Goal: Check status: Check status

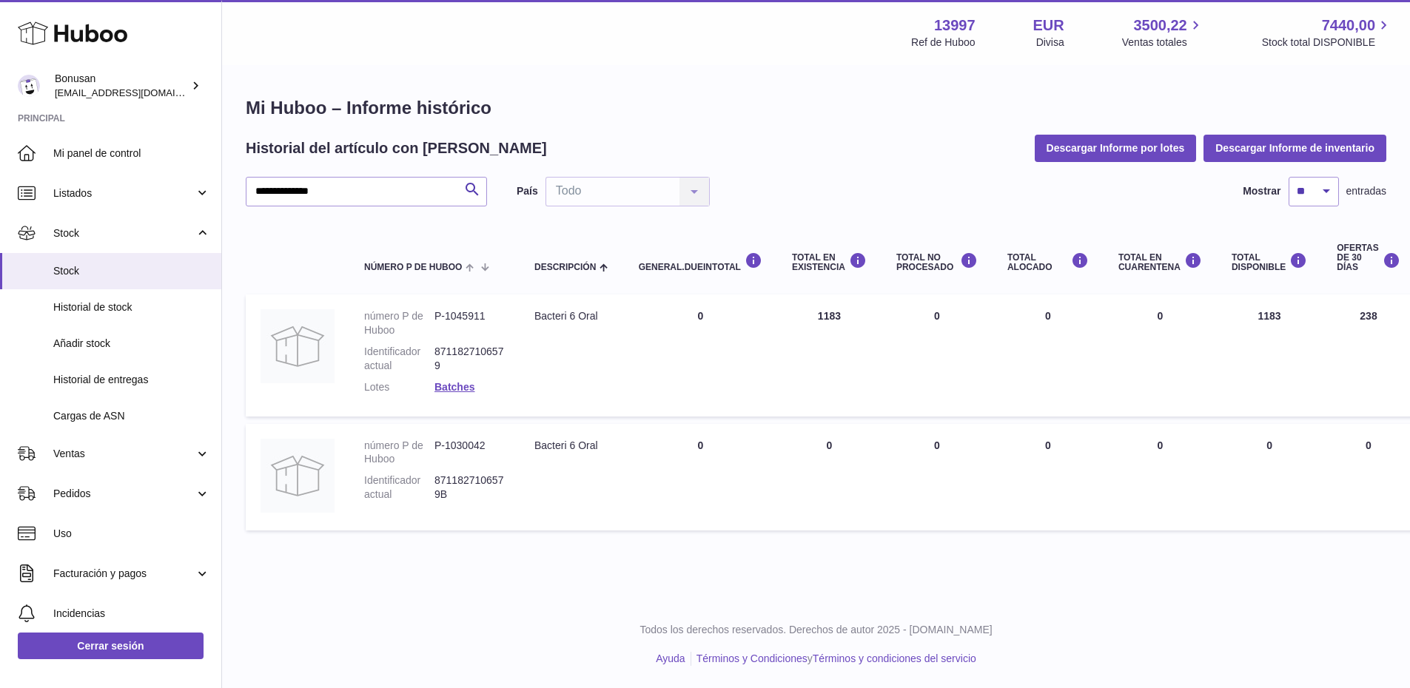
drag, startPoint x: 316, startPoint y: 192, endPoint x: 232, endPoint y: 208, distance: 85.2
click at [232, 208] on div "**********" at bounding box center [816, 317] width 1188 height 501
click at [458, 386] on link "Batches" at bounding box center [455, 387] width 40 height 12
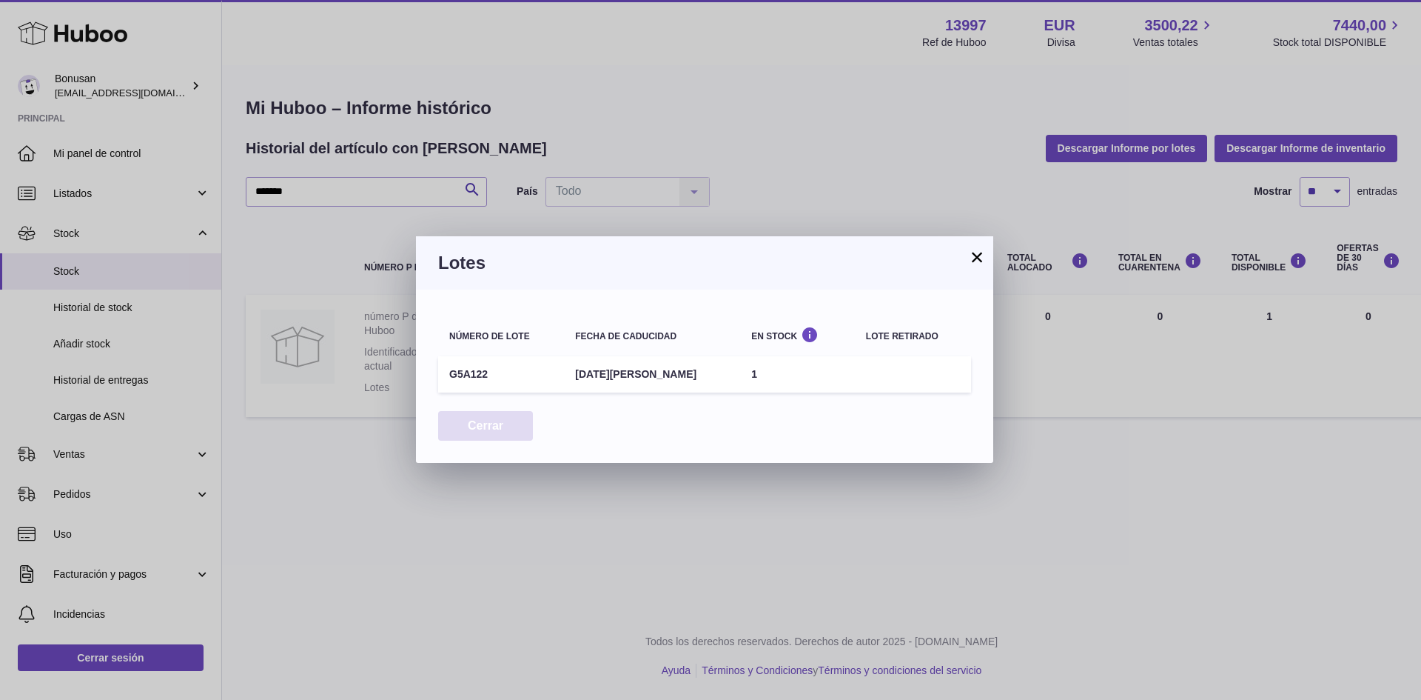
click at [480, 430] on button "Cerrar" at bounding box center [485, 426] width 95 height 30
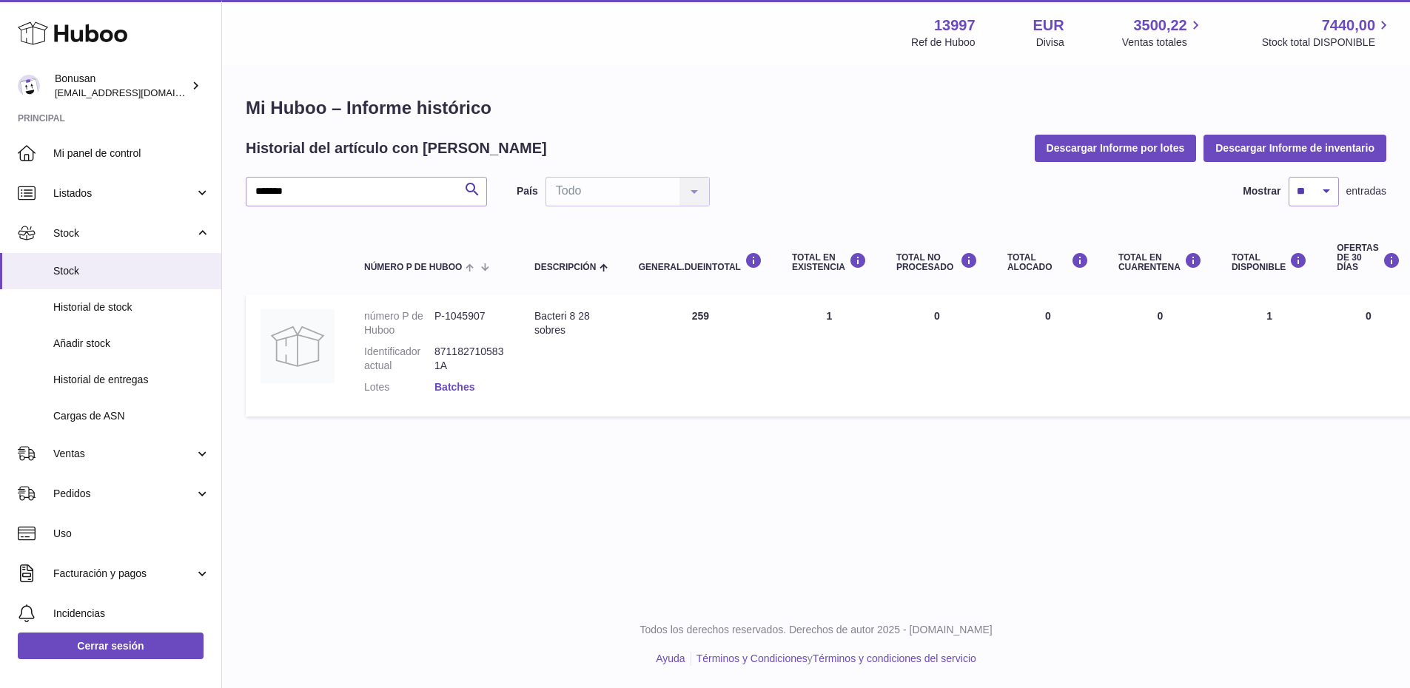
click at [448, 387] on link "Batches" at bounding box center [455, 387] width 40 height 12
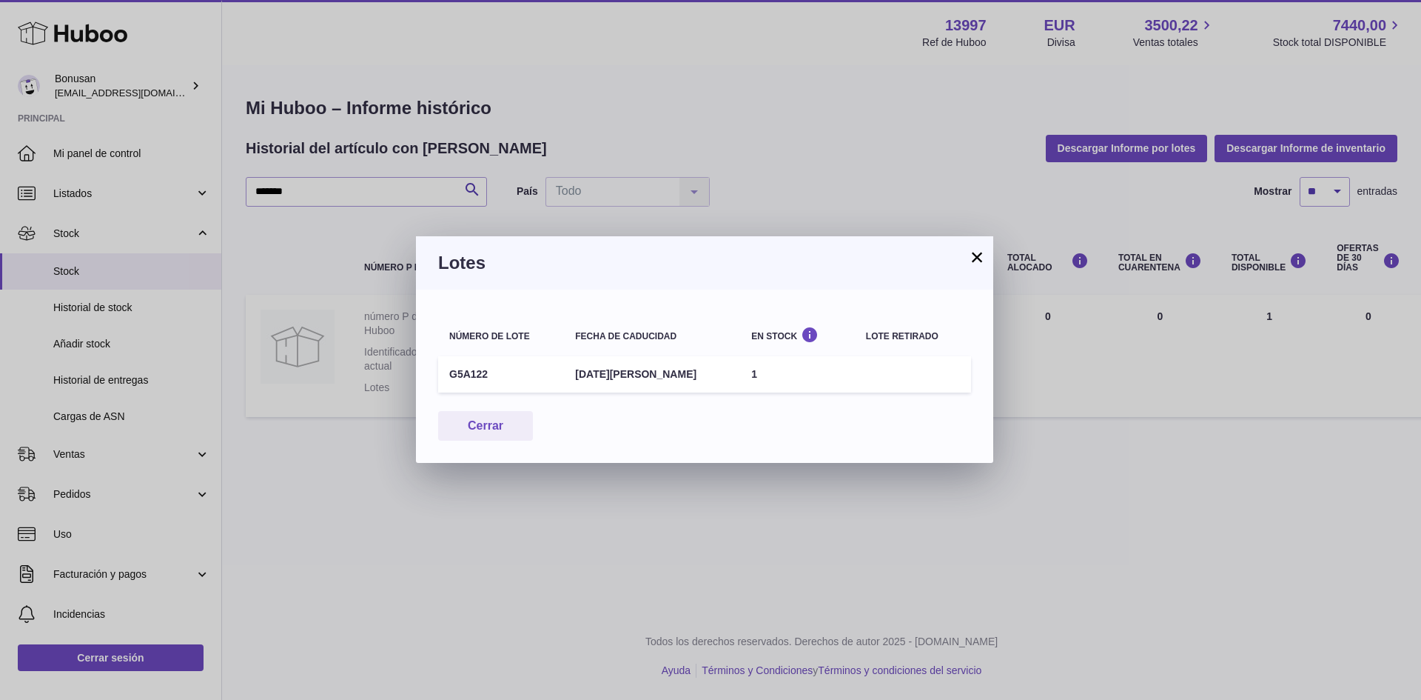
click at [975, 255] on button "×" at bounding box center [977, 257] width 18 height 18
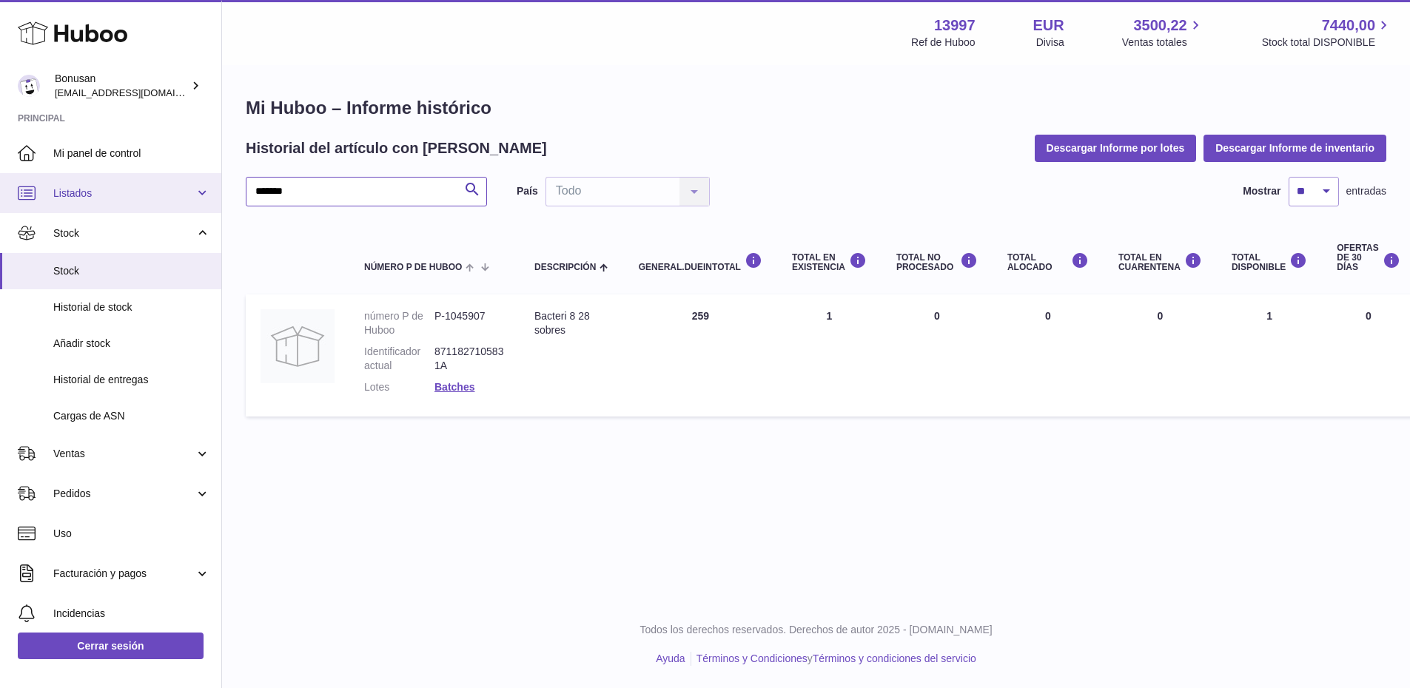
drag, startPoint x: 237, startPoint y: 198, endPoint x: 207, endPoint y: 203, distance: 30.1
click at [207, 203] on div "Huboo Bonusan info@bonusan.es Principal Mi panel de control Listados No está co…" at bounding box center [705, 344] width 1410 height 688
type input "**********"
click at [446, 389] on link "Batches" at bounding box center [455, 387] width 40 height 12
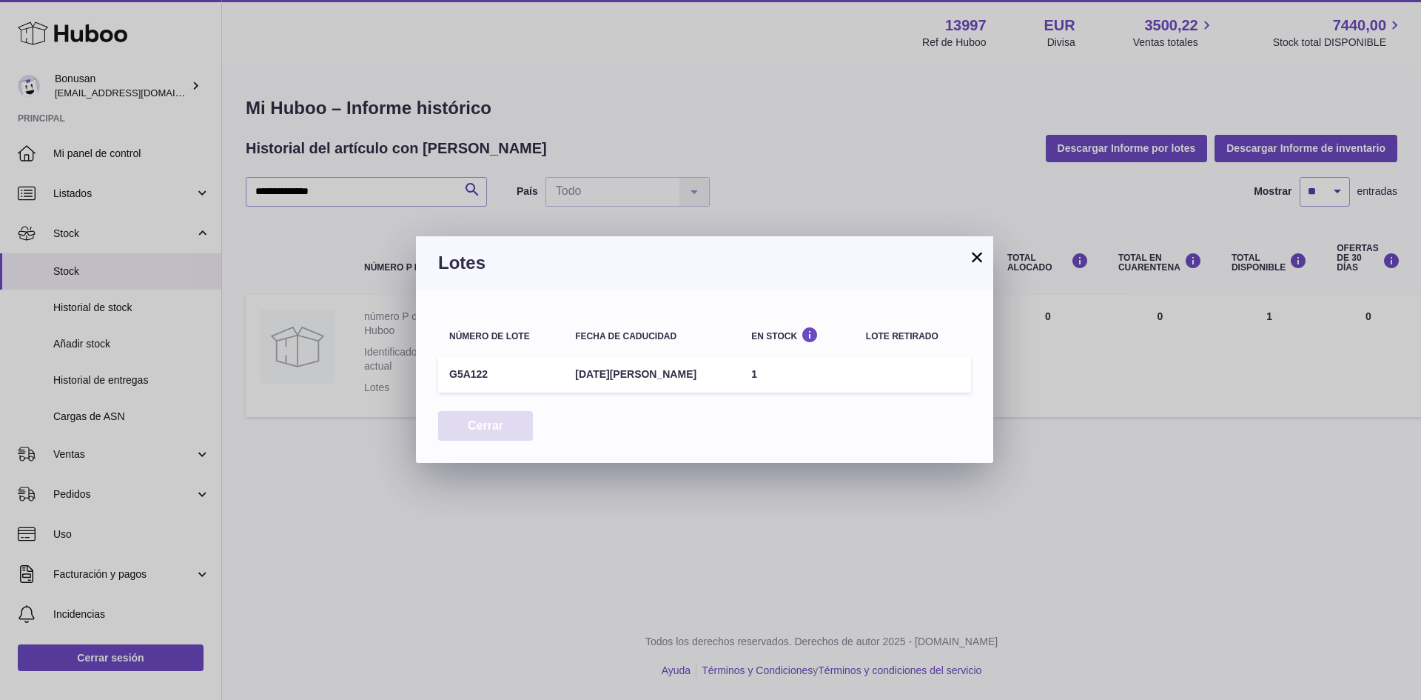
click at [477, 429] on button "Cerrar" at bounding box center [485, 426] width 95 height 30
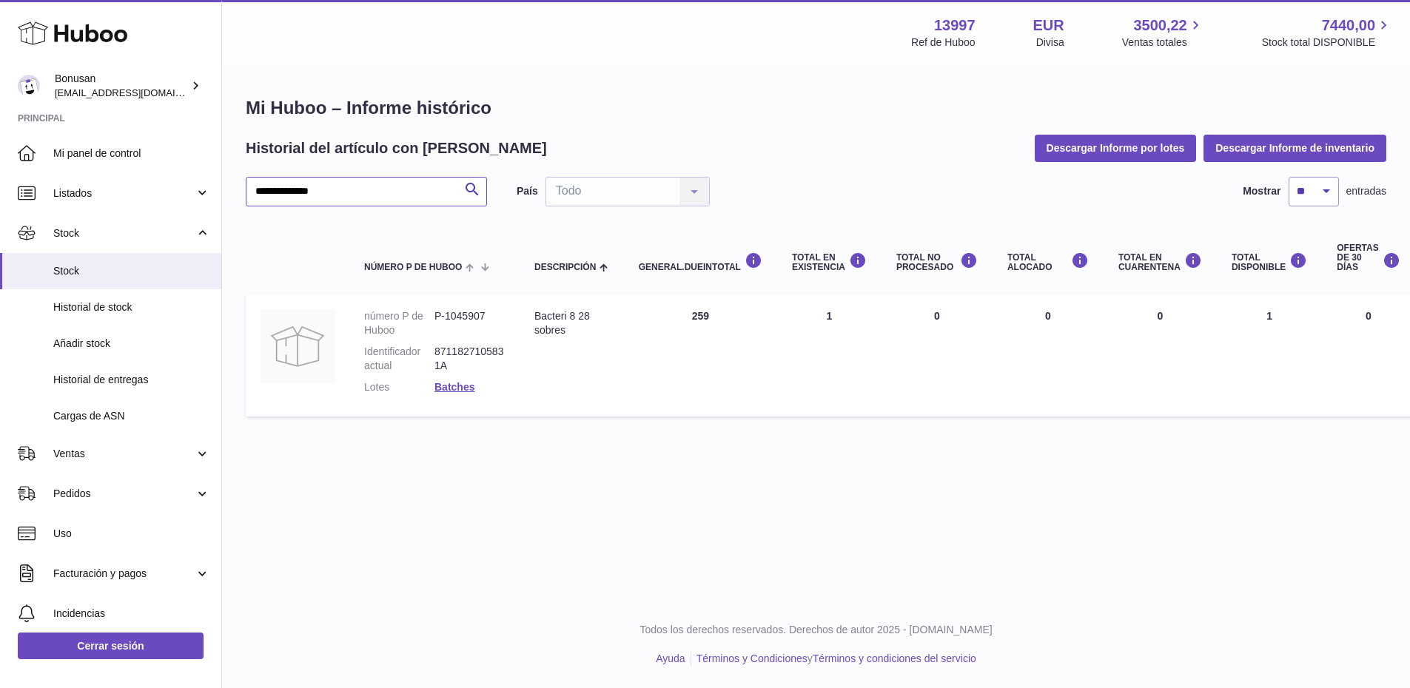
click at [360, 195] on input "**********" at bounding box center [366, 192] width 241 height 30
click at [81, 197] on span "Listados" at bounding box center [123, 194] width 141 height 14
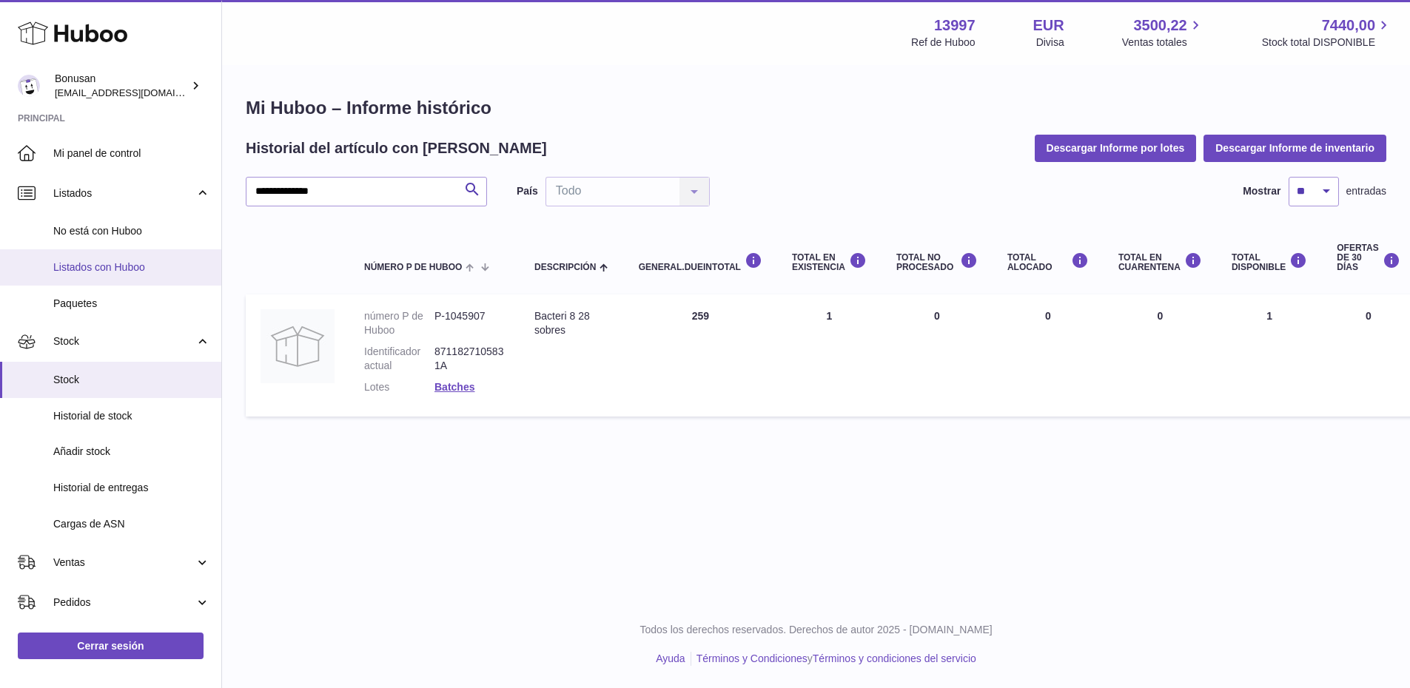
click at [77, 268] on span "Listados con Huboo" at bounding box center [131, 268] width 157 height 14
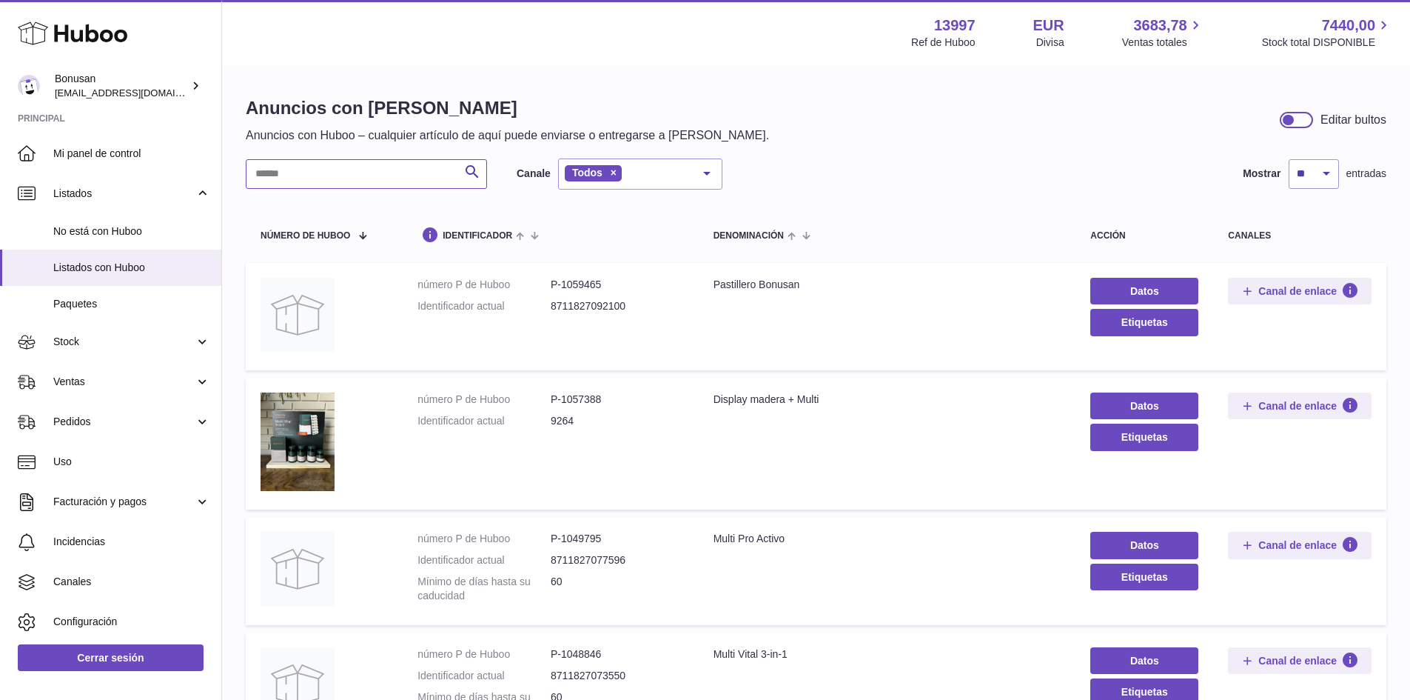
click at [305, 172] on input "text" at bounding box center [366, 174] width 241 height 30
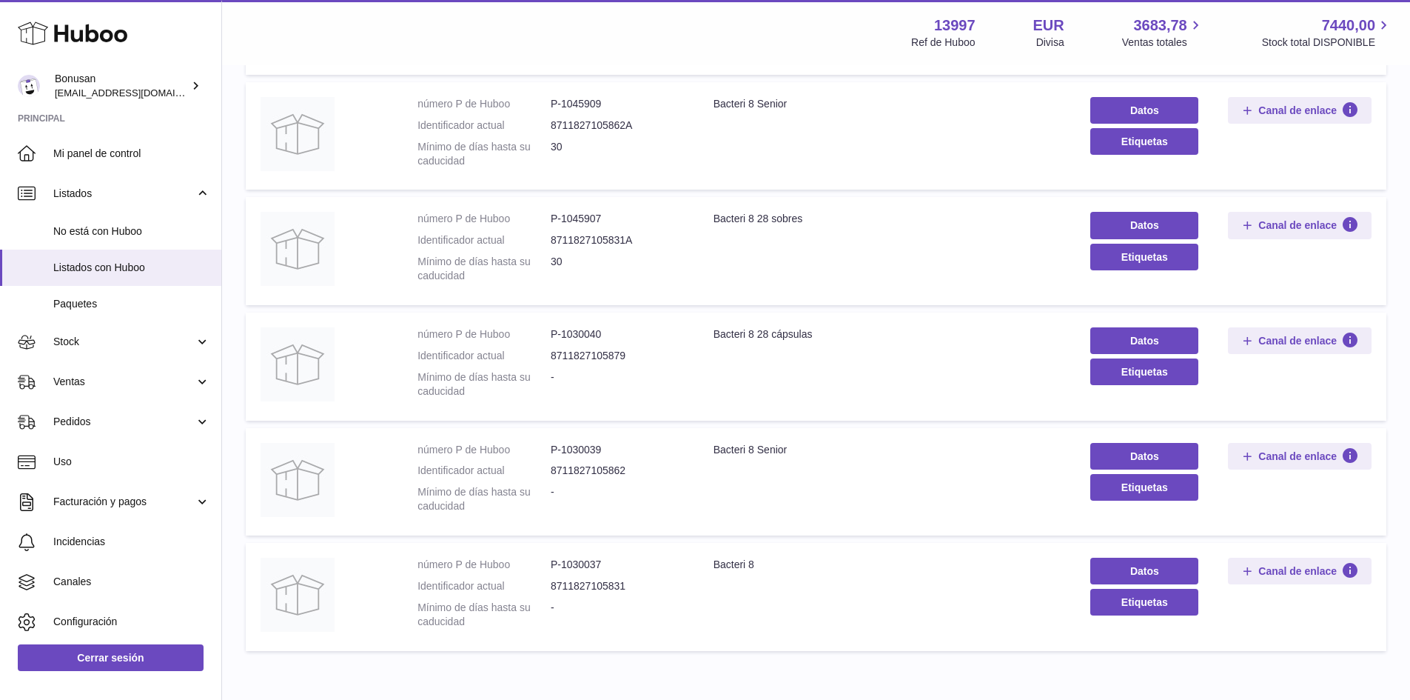
scroll to position [370, 0]
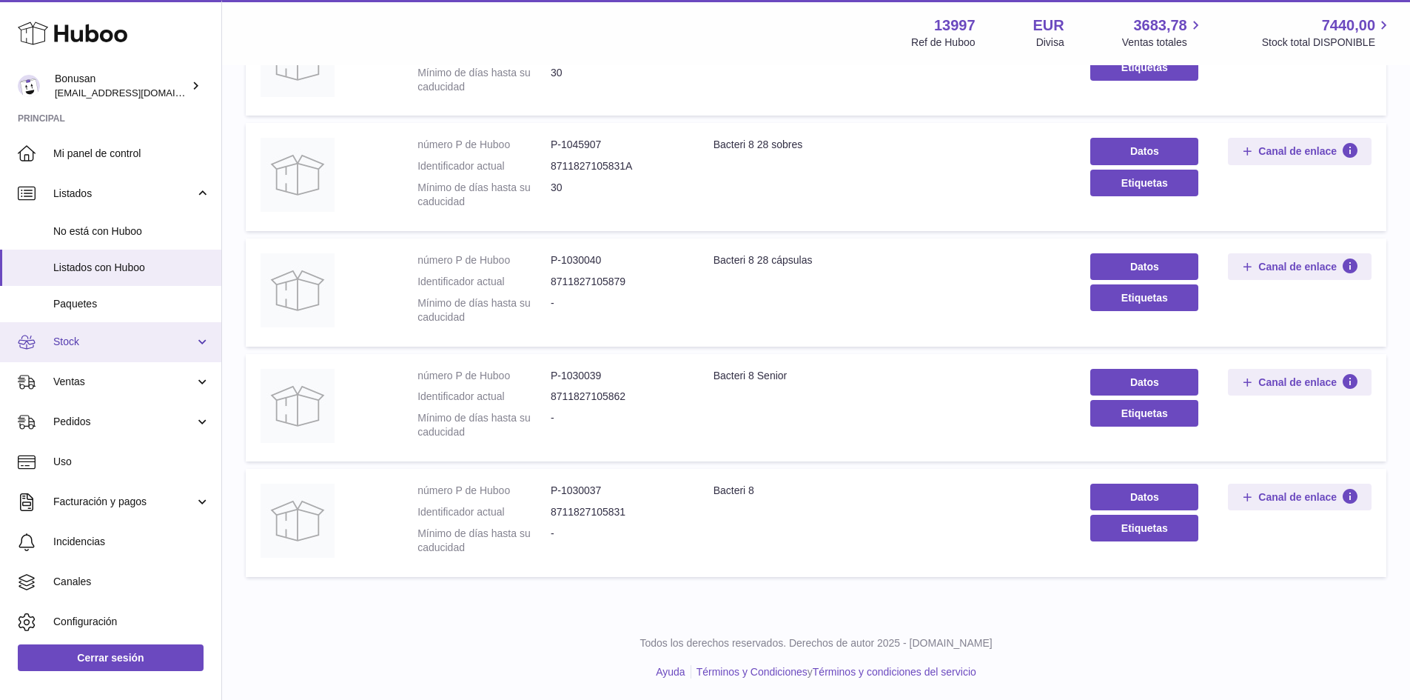
type input "*********"
click at [69, 341] on span "Stock" at bounding box center [123, 342] width 141 height 14
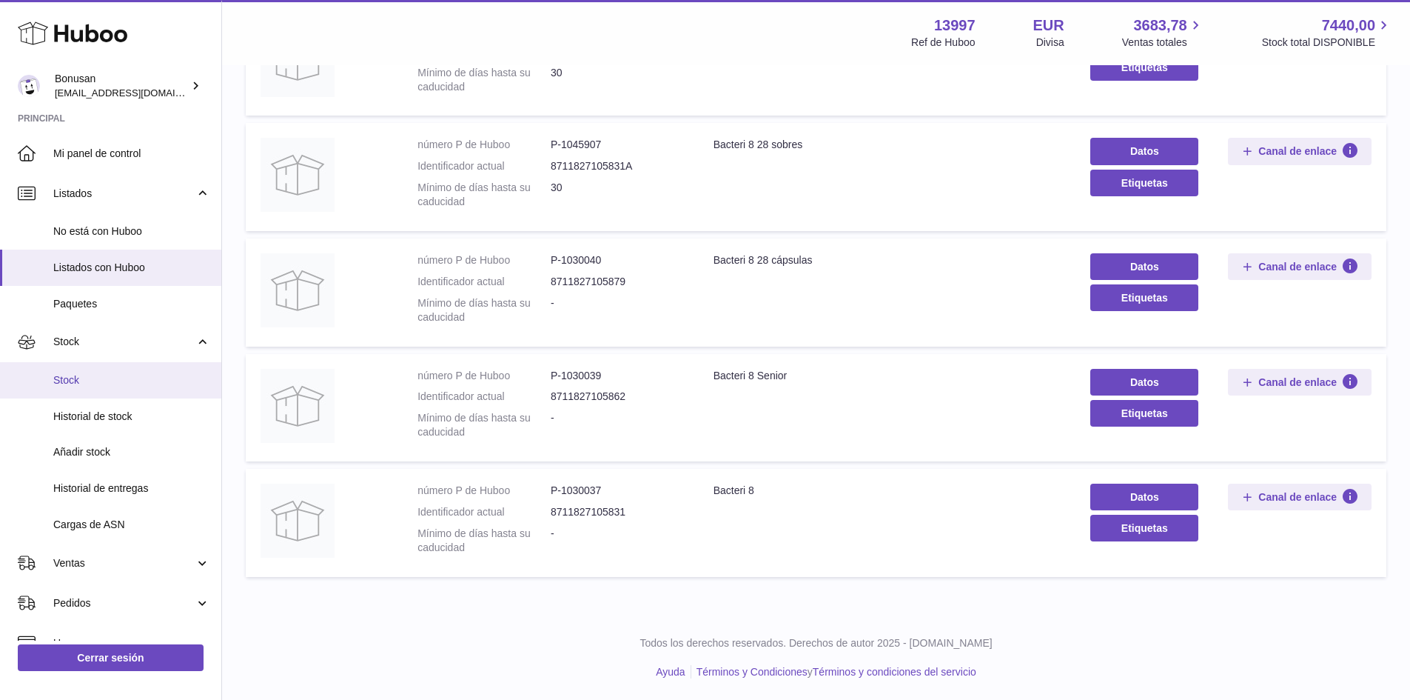
click at [70, 381] on span "Stock" at bounding box center [131, 380] width 157 height 14
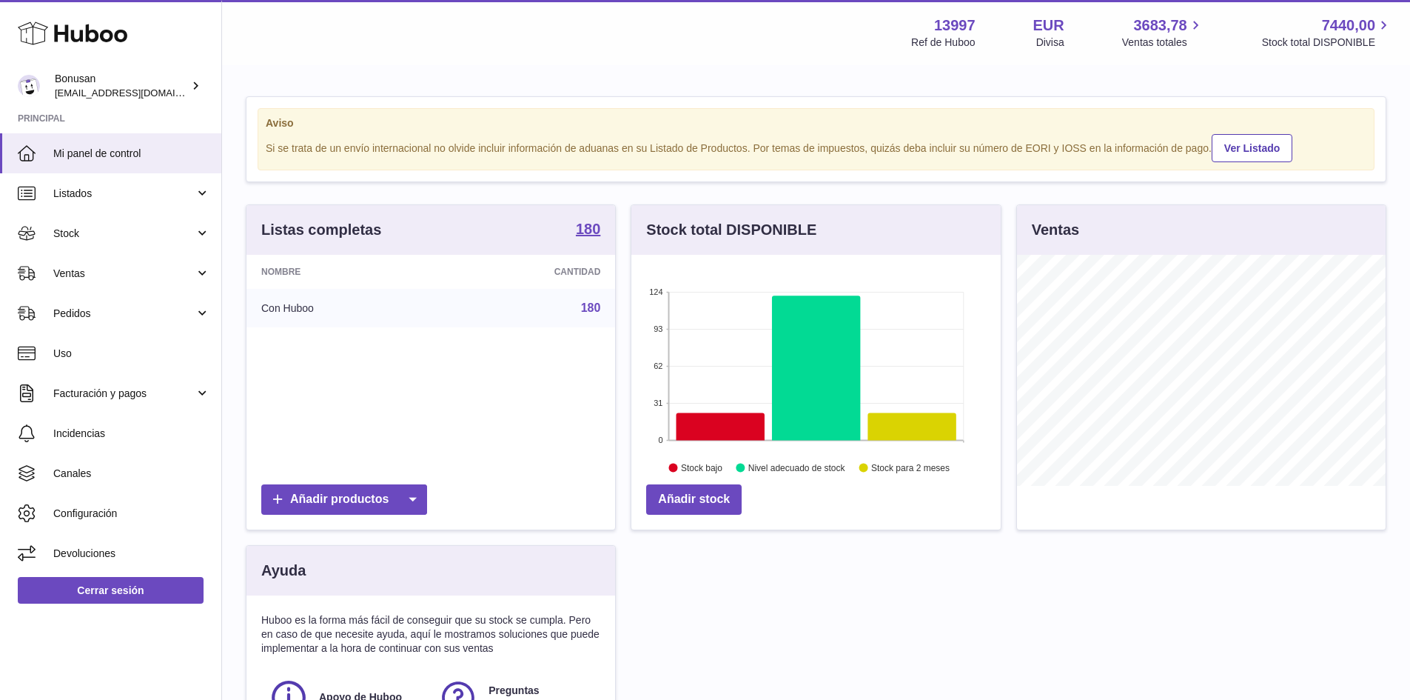
scroll to position [231, 369]
click at [69, 237] on span "Stock" at bounding box center [123, 234] width 141 height 14
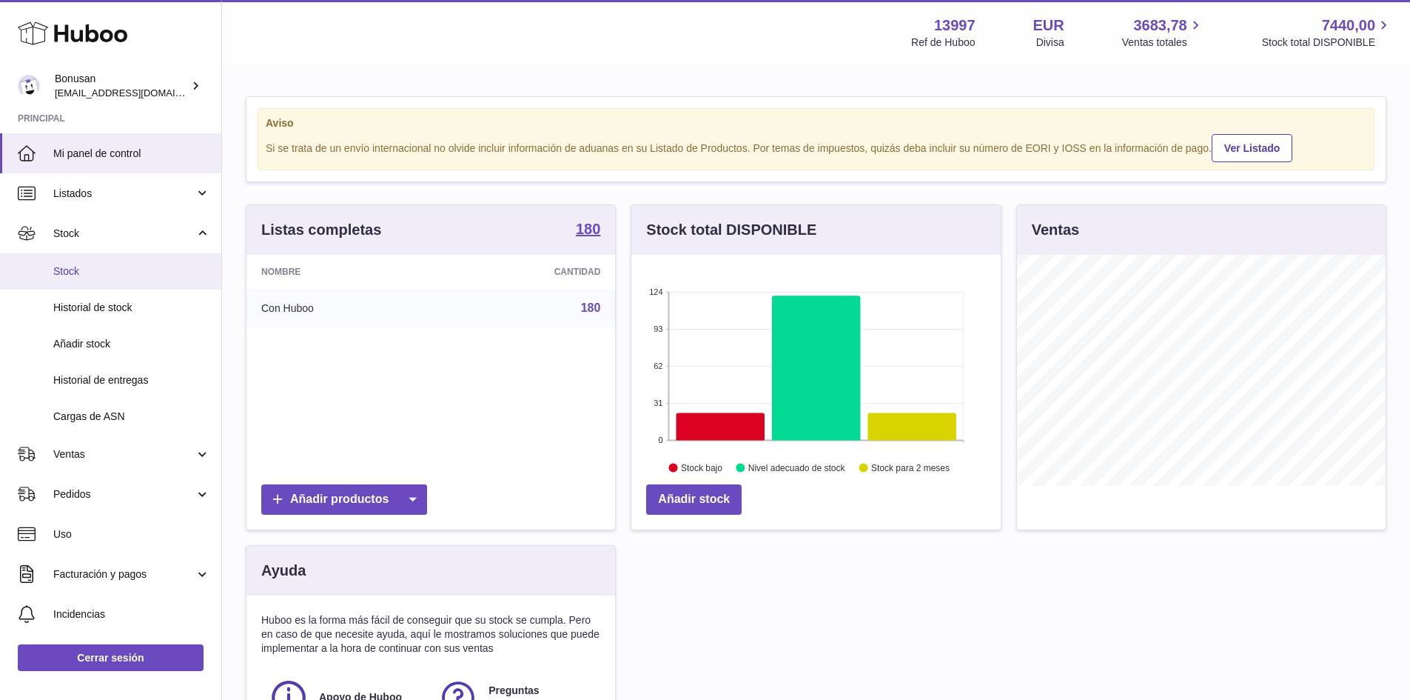
click at [76, 274] on span "Stock" at bounding box center [131, 271] width 157 height 14
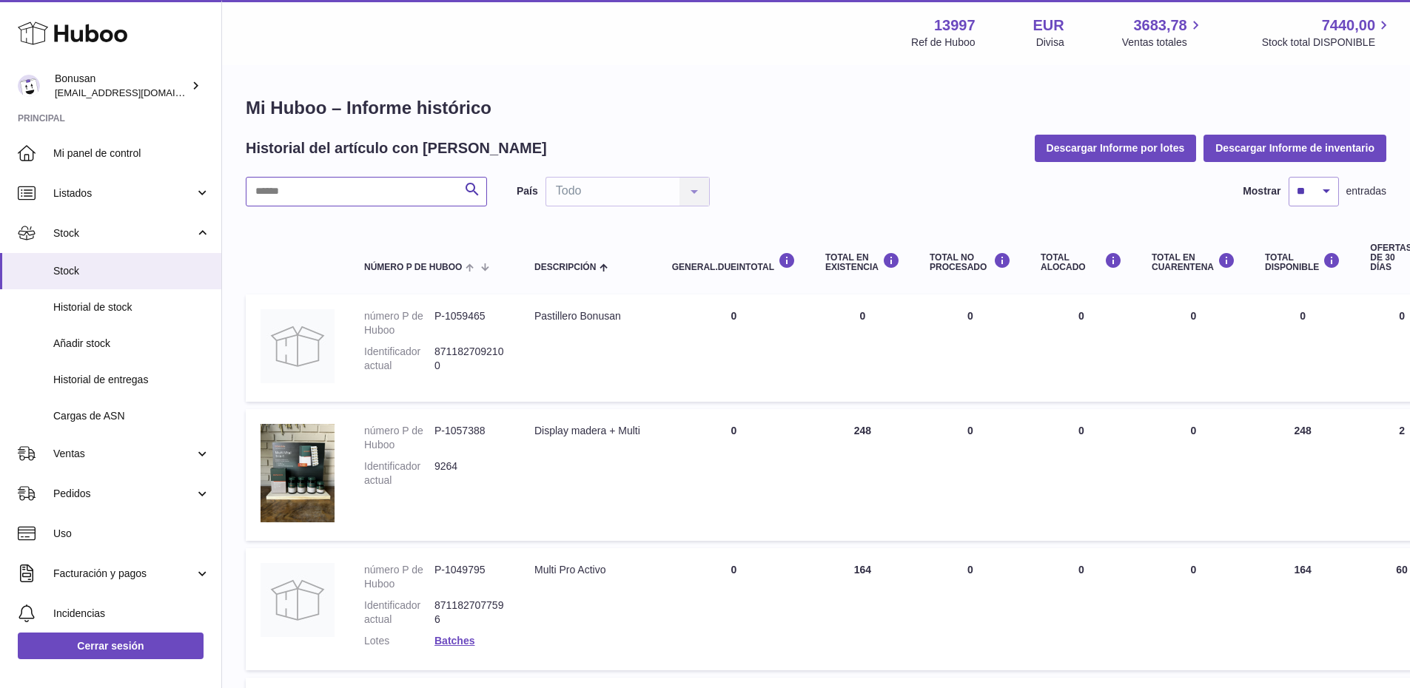
click at [318, 193] on input "text" at bounding box center [366, 192] width 241 height 30
type input "*******"
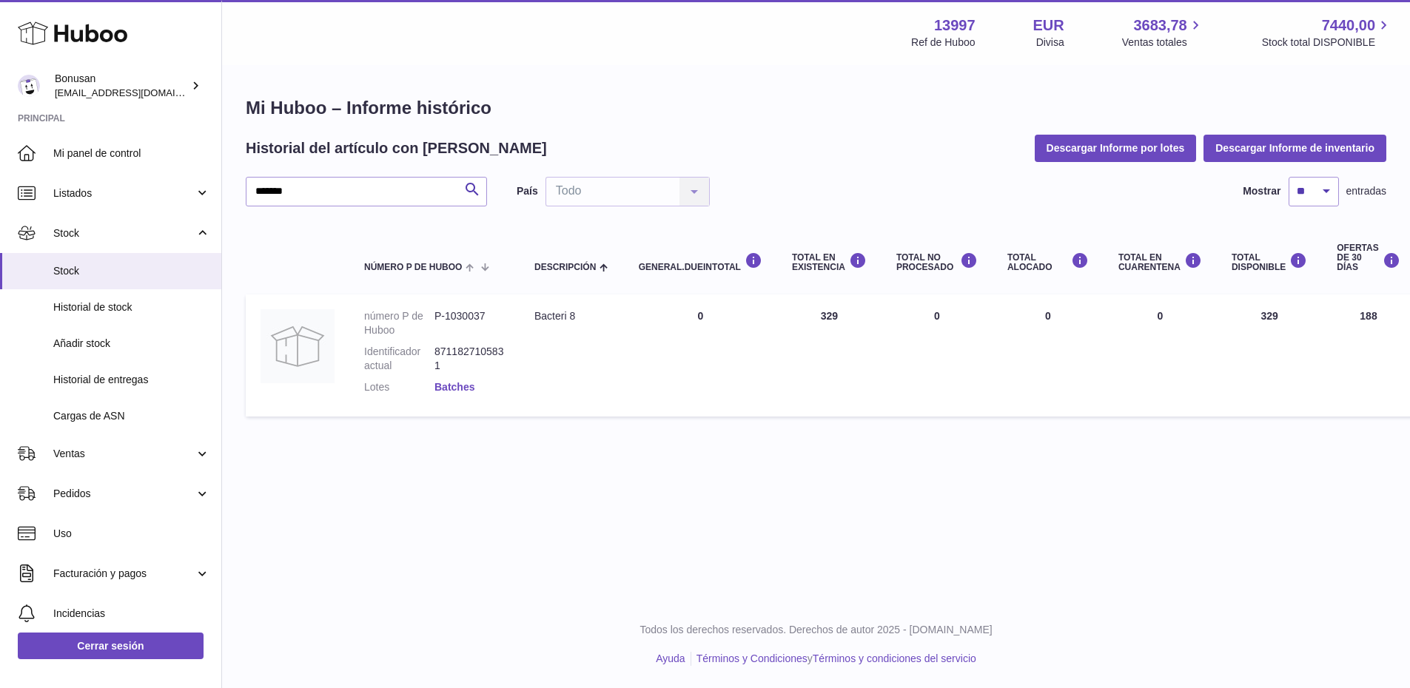
click at [446, 387] on link "Batches" at bounding box center [455, 387] width 40 height 12
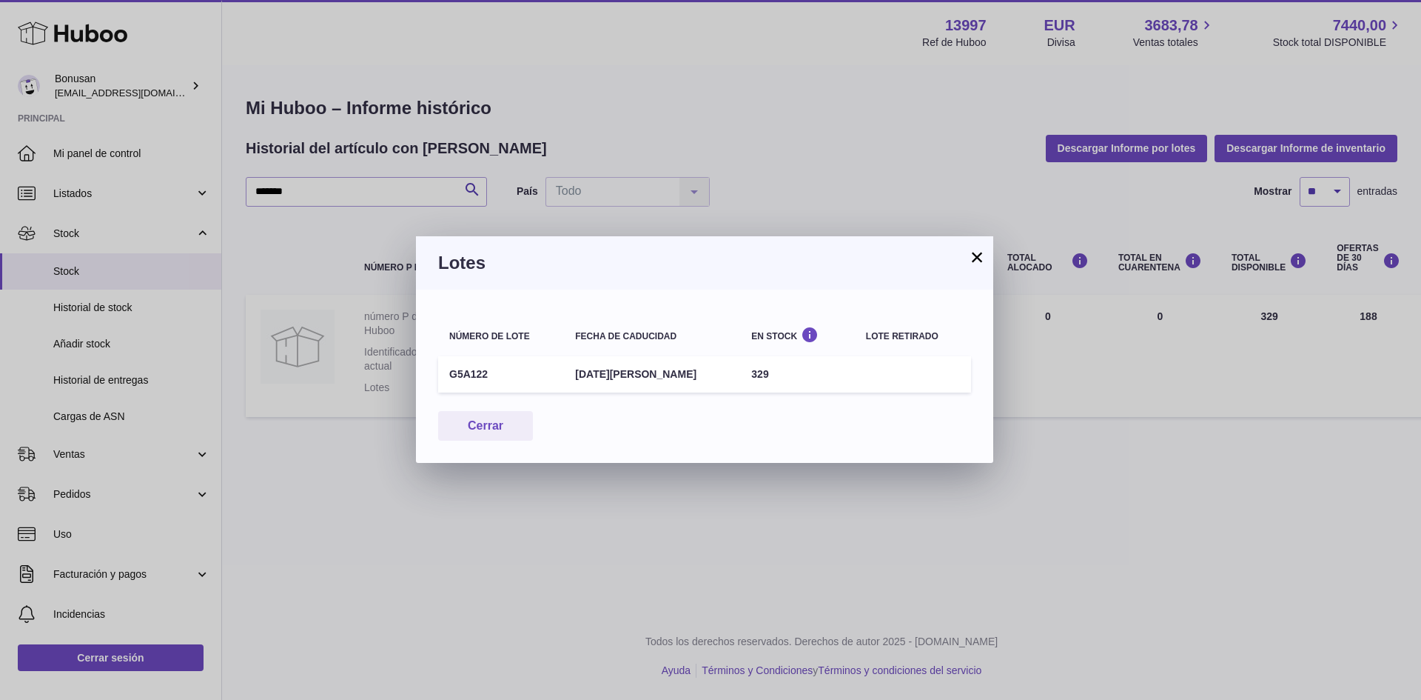
click at [974, 259] on button "×" at bounding box center [977, 257] width 18 height 18
